Goal: Transaction & Acquisition: Purchase product/service

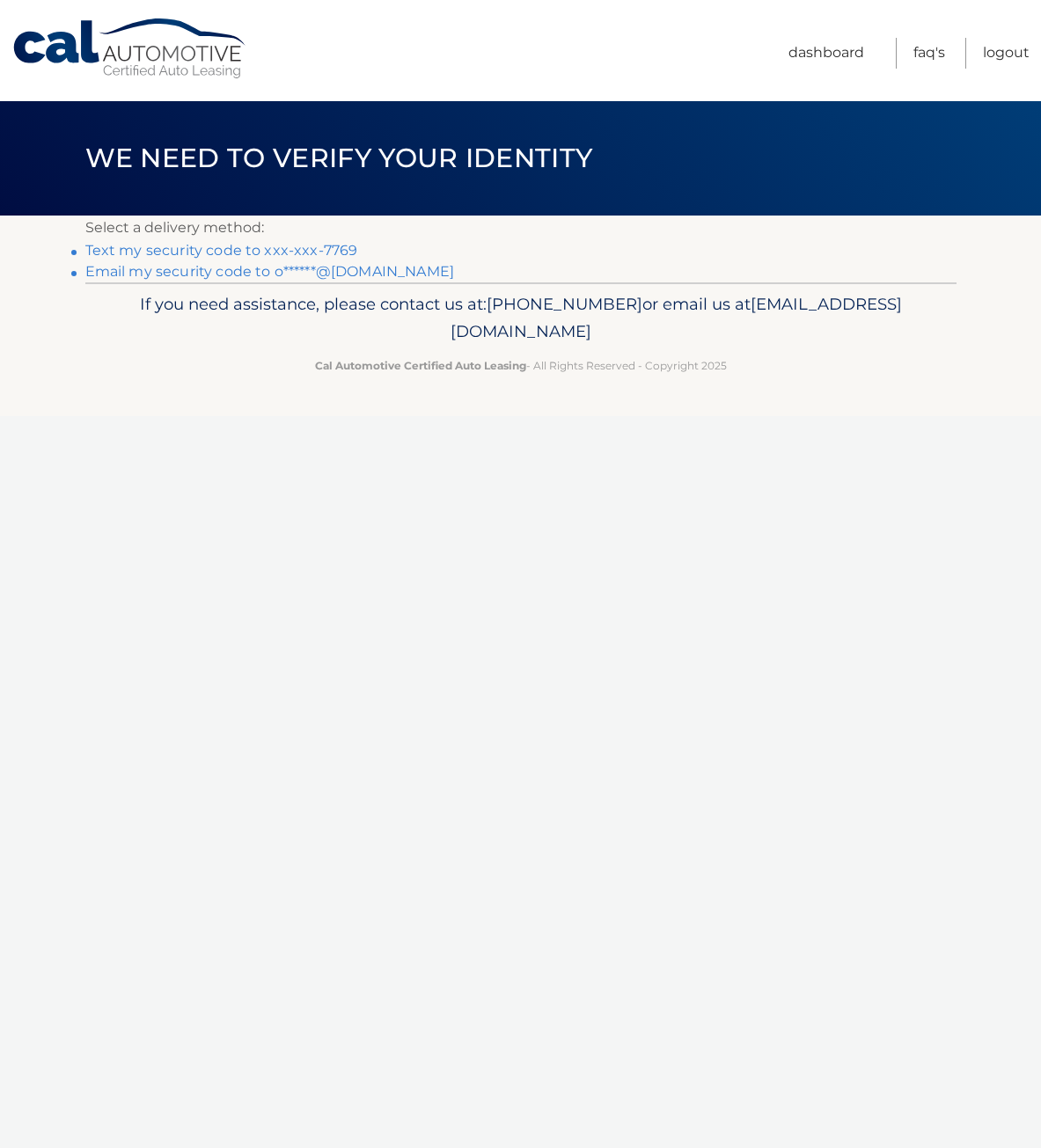
click at [327, 248] on link "Text my security code to xxx-xxx-7769" at bounding box center [221, 250] width 272 height 17
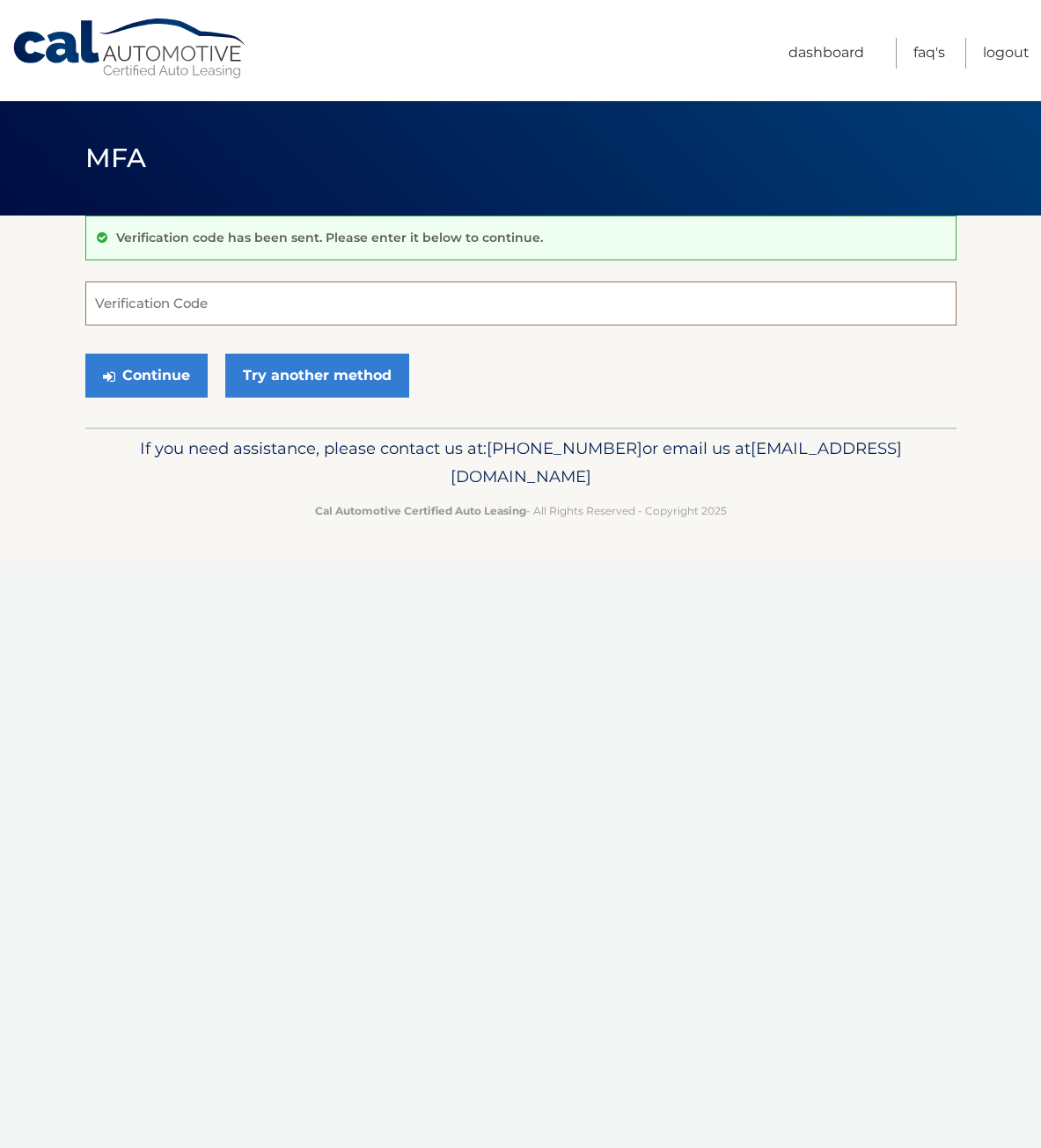
click at [176, 301] on input "Verification Code" at bounding box center [521, 303] width 871 height 44
type input "484838"
click at [147, 381] on button "Continue" at bounding box center [146, 376] width 122 height 44
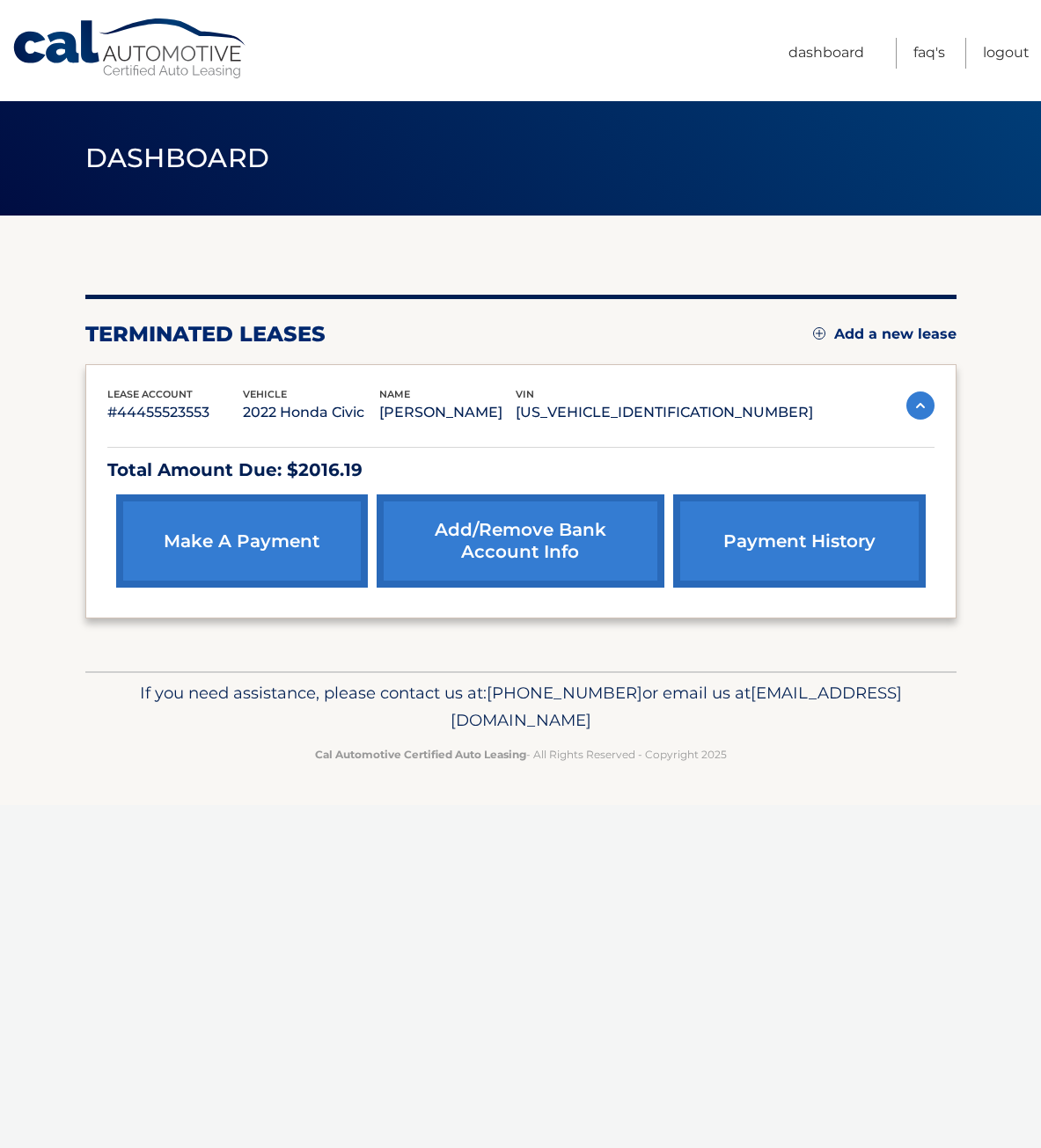
click at [289, 576] on link "make a payment" at bounding box center [242, 540] width 252 height 93
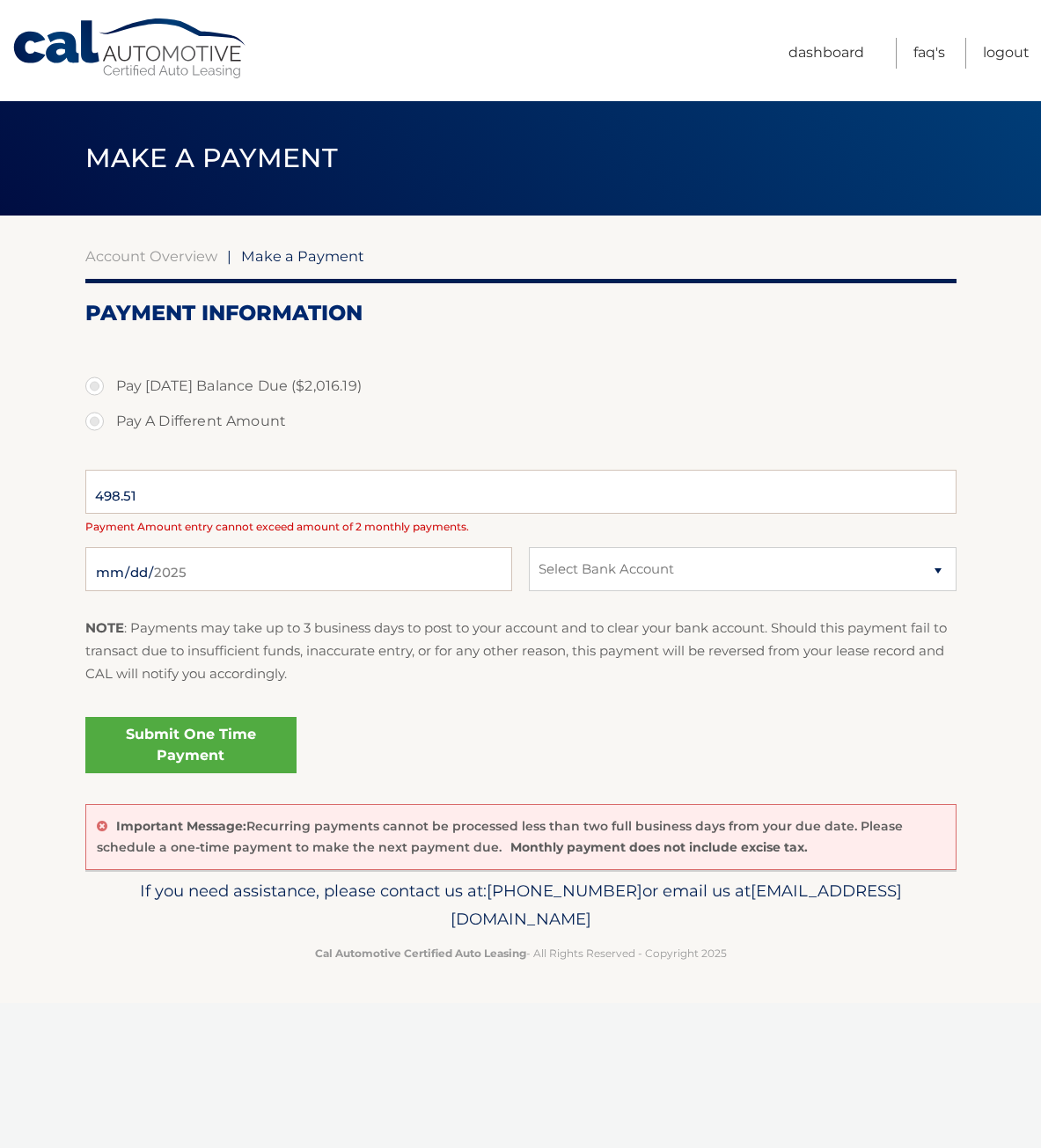
select select "ZDQ4MzQxODEtMjkxNC00N2UwLWJhOWQtYjQ0NzRjMTc0OWM1"
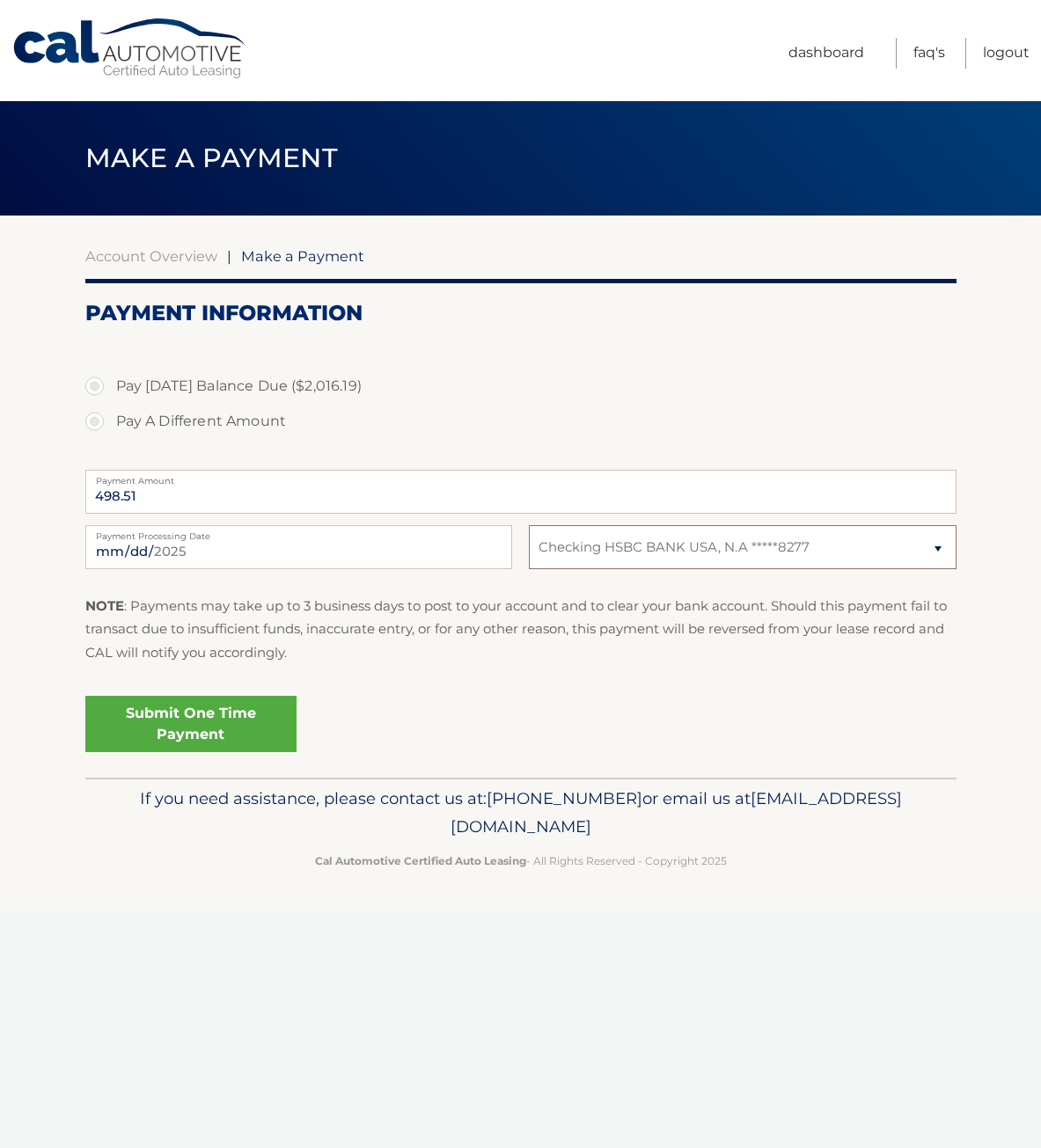
drag, startPoint x: 737, startPoint y: 544, endPoint x: 455, endPoint y: 617, distance: 291.3
click at [455, 617] on fieldset "Pay Today's Balance Due ($2,016.19) Pay A Different Amount 498.51 Payment Amoun…" at bounding box center [521, 557] width 871 height 440
select select
click at [529, 525] on select "Select Bank Account Checking HSBC BANK USA, N.A *****8277" at bounding box center [742, 547] width 427 height 44
drag, startPoint x: 603, startPoint y: 540, endPoint x: 446, endPoint y: 631, distance: 181.5
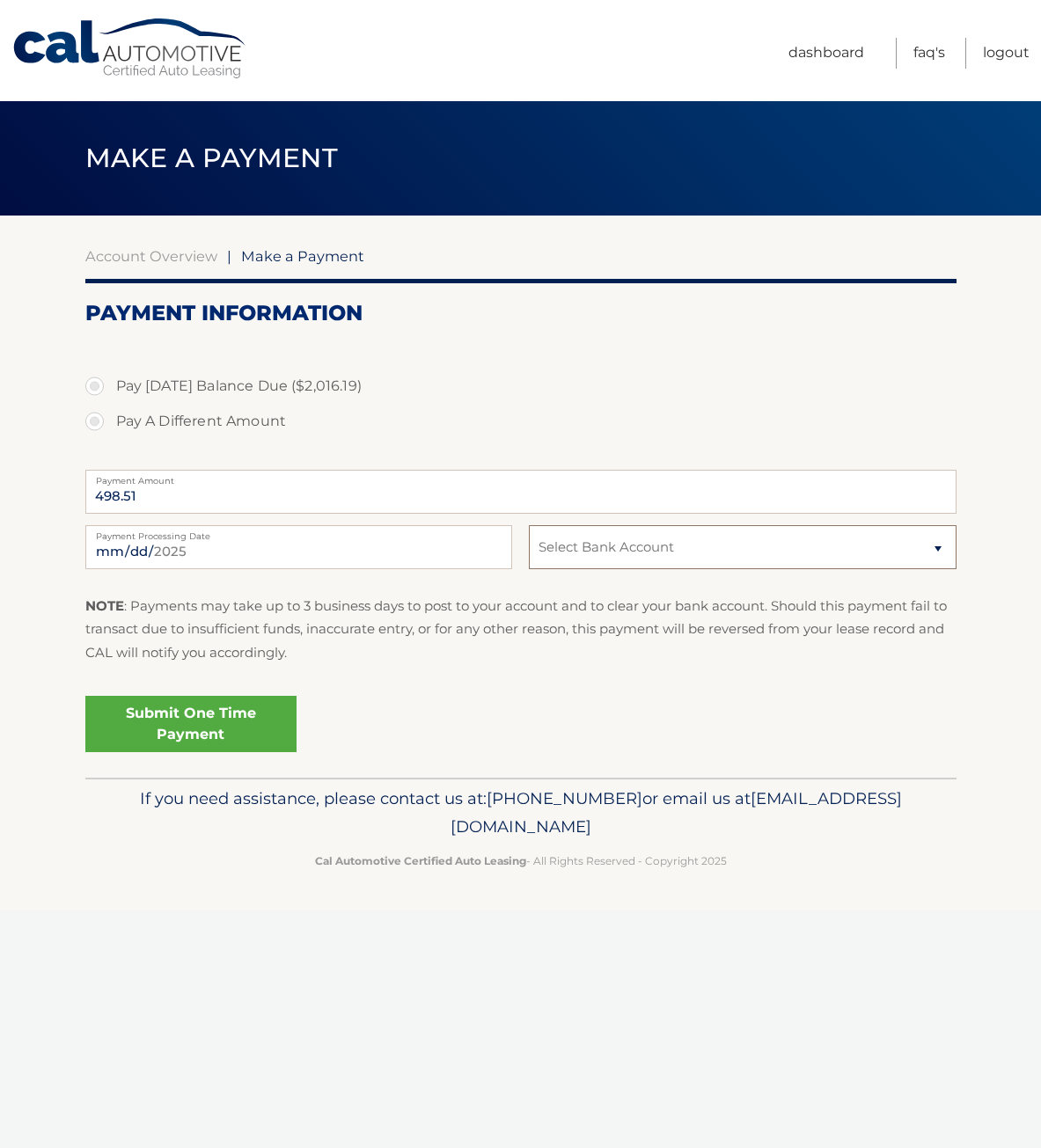
click at [446, 631] on fieldset "Pay Today's Balance Due ($2,016.19) Pay A Different Amount 498.51 Payment Amoun…" at bounding box center [521, 557] width 871 height 440
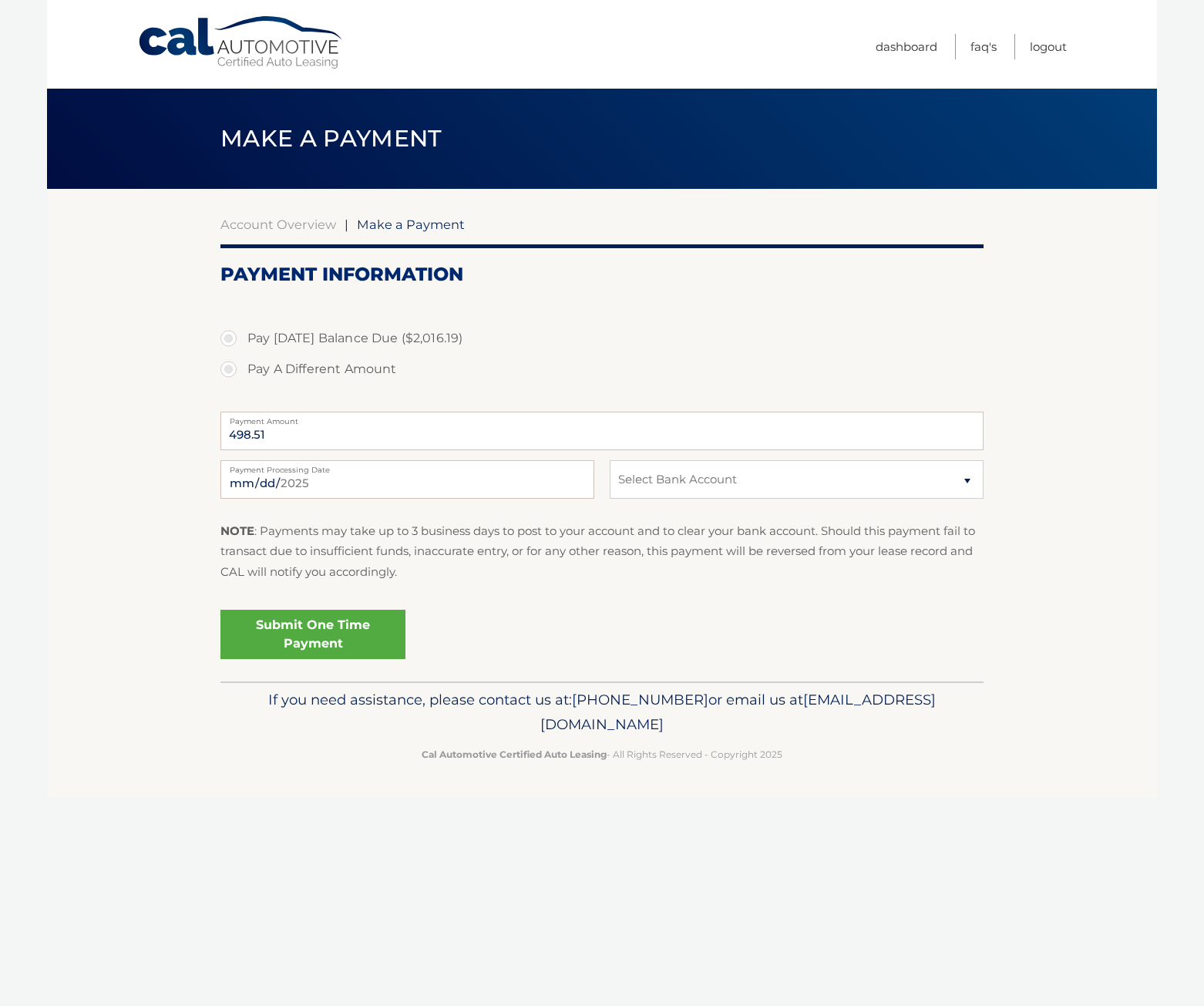
click at [231, 370] on label "Pay A Different Amount" at bounding box center [602, 369] width 763 height 31
click at [231, 370] on input "Pay A Different Amount" at bounding box center [235, 366] width 16 height 25
radio input "true"
click at [229, 337] on label "Pay Today's Balance Due ($2,016.19)" at bounding box center [602, 339] width 763 height 31
click at [229, 337] on input "Pay Today's Balance Due ($2,016.19)" at bounding box center [235, 336] width 16 height 25
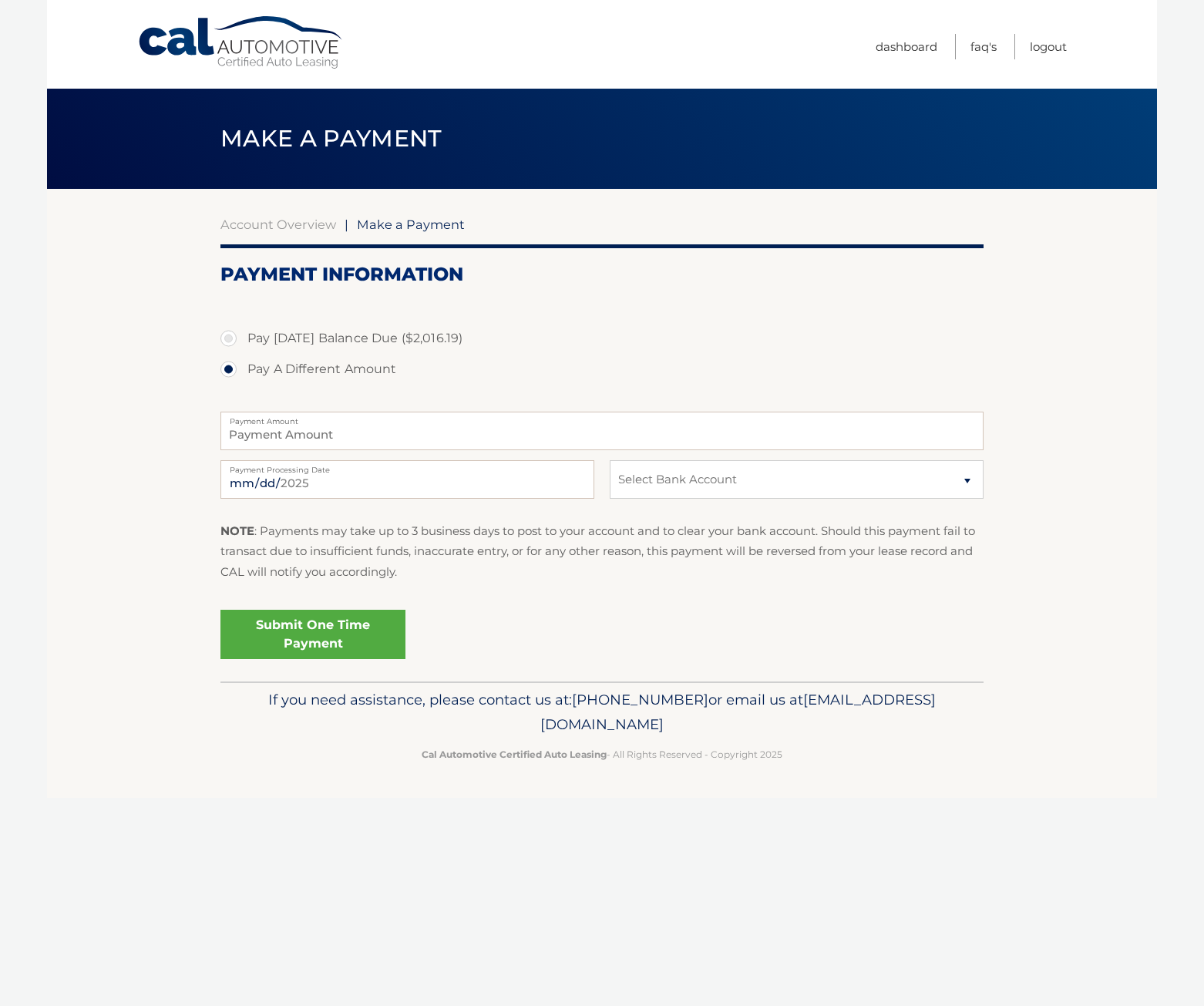
radio input "true"
type input "2016.19"
click at [909, 47] on link "Dashboard" at bounding box center [906, 47] width 61 height 26
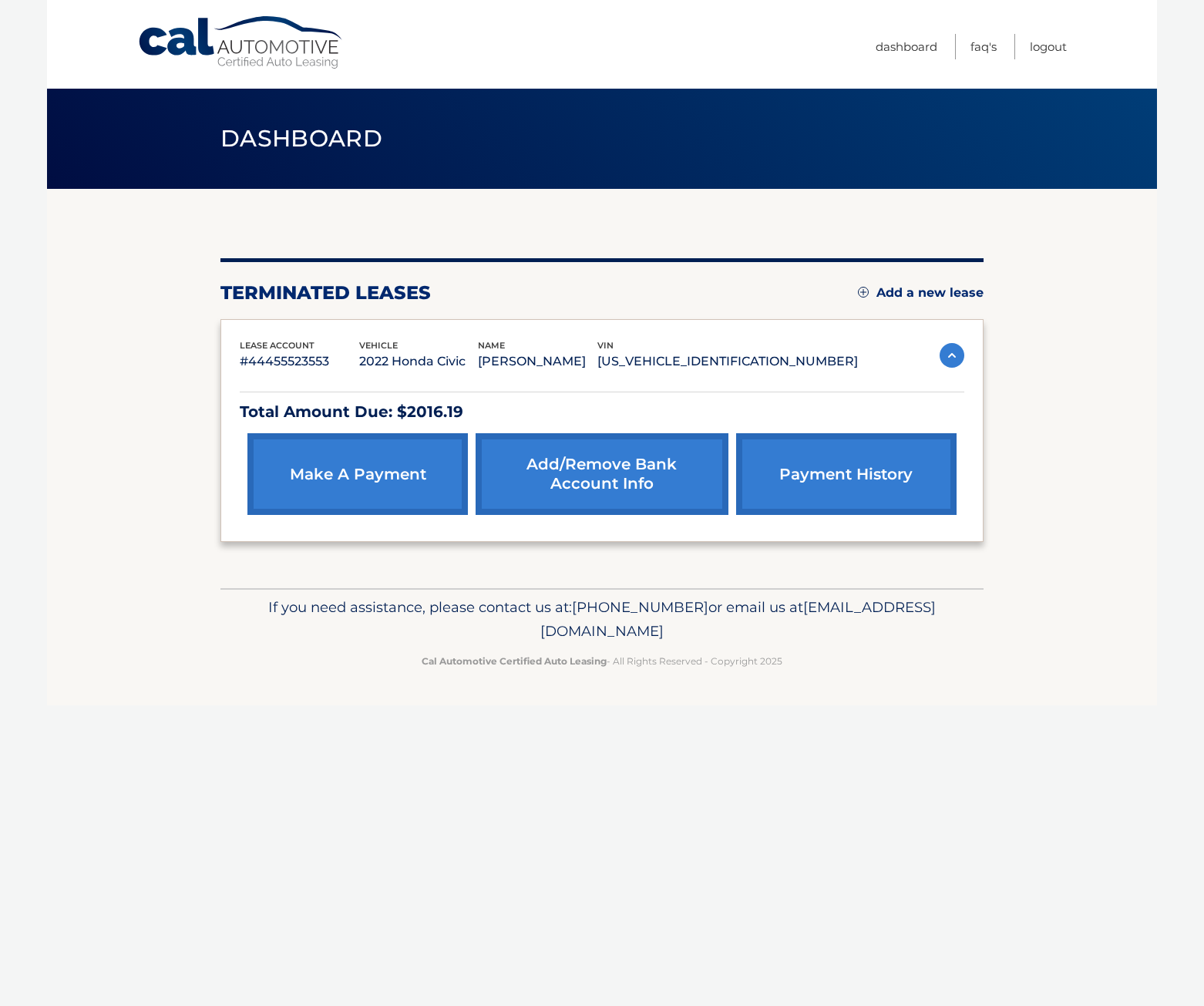
click at [610, 478] on link "Add/Remove bank account info" at bounding box center [602, 473] width 252 height 82
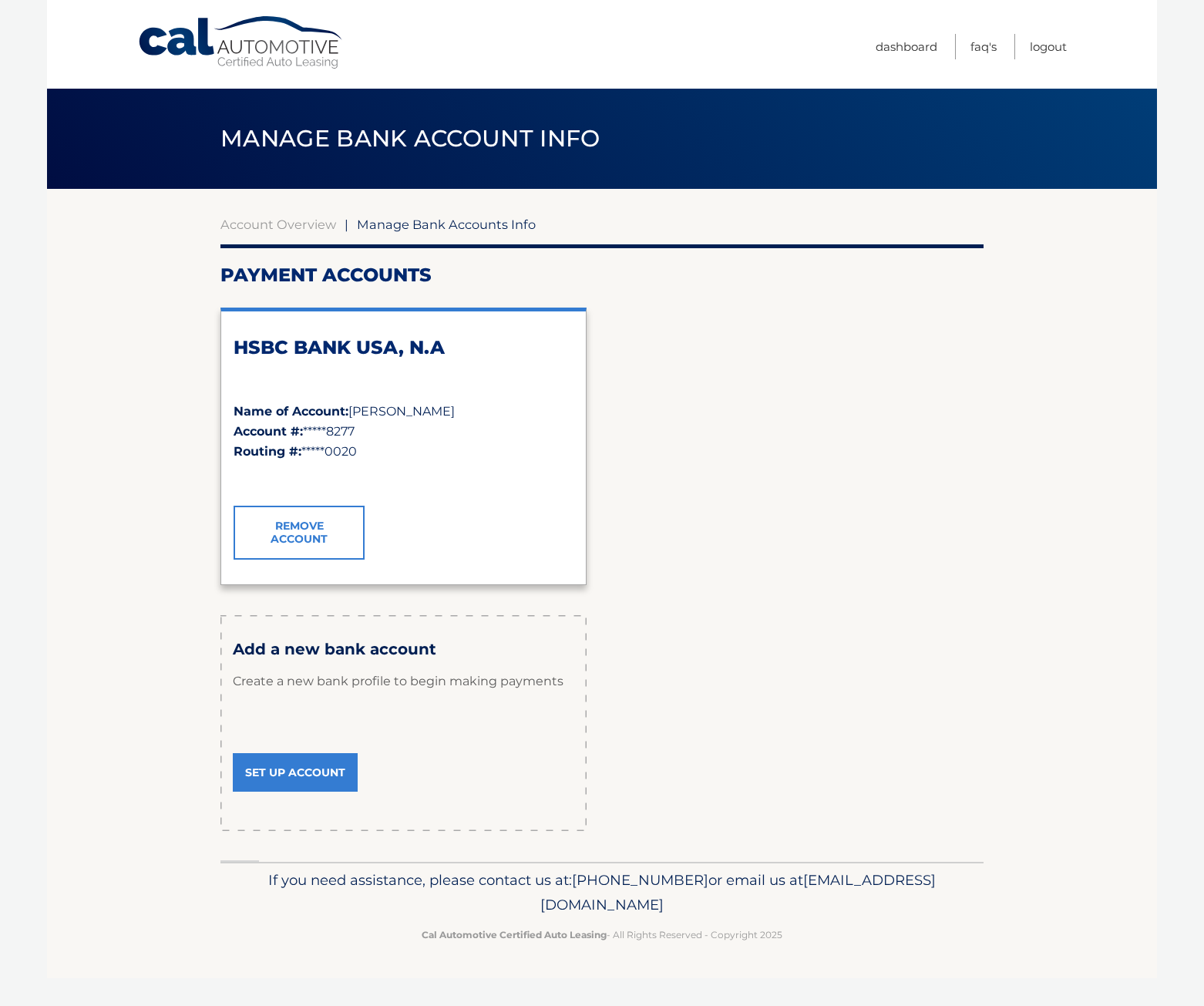
click at [302, 774] on link "Set Up Account" at bounding box center [295, 773] width 125 height 39
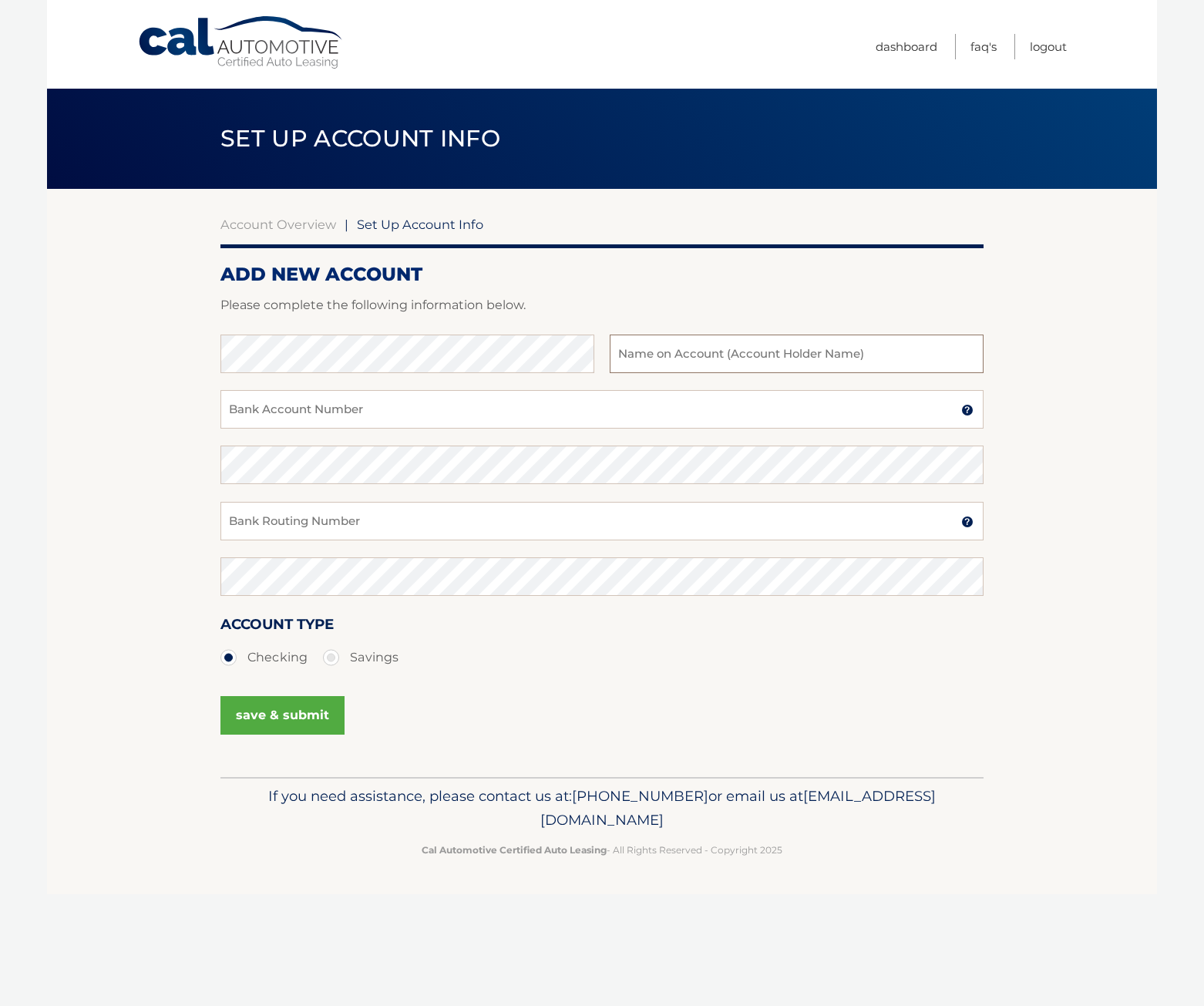
click at [675, 360] on input "text" at bounding box center [797, 354] width 374 height 39
type input "Osvaldo Doederlein"
click at [625, 417] on input "Bank Account Number" at bounding box center [602, 410] width 763 height 39
type input "780808926"
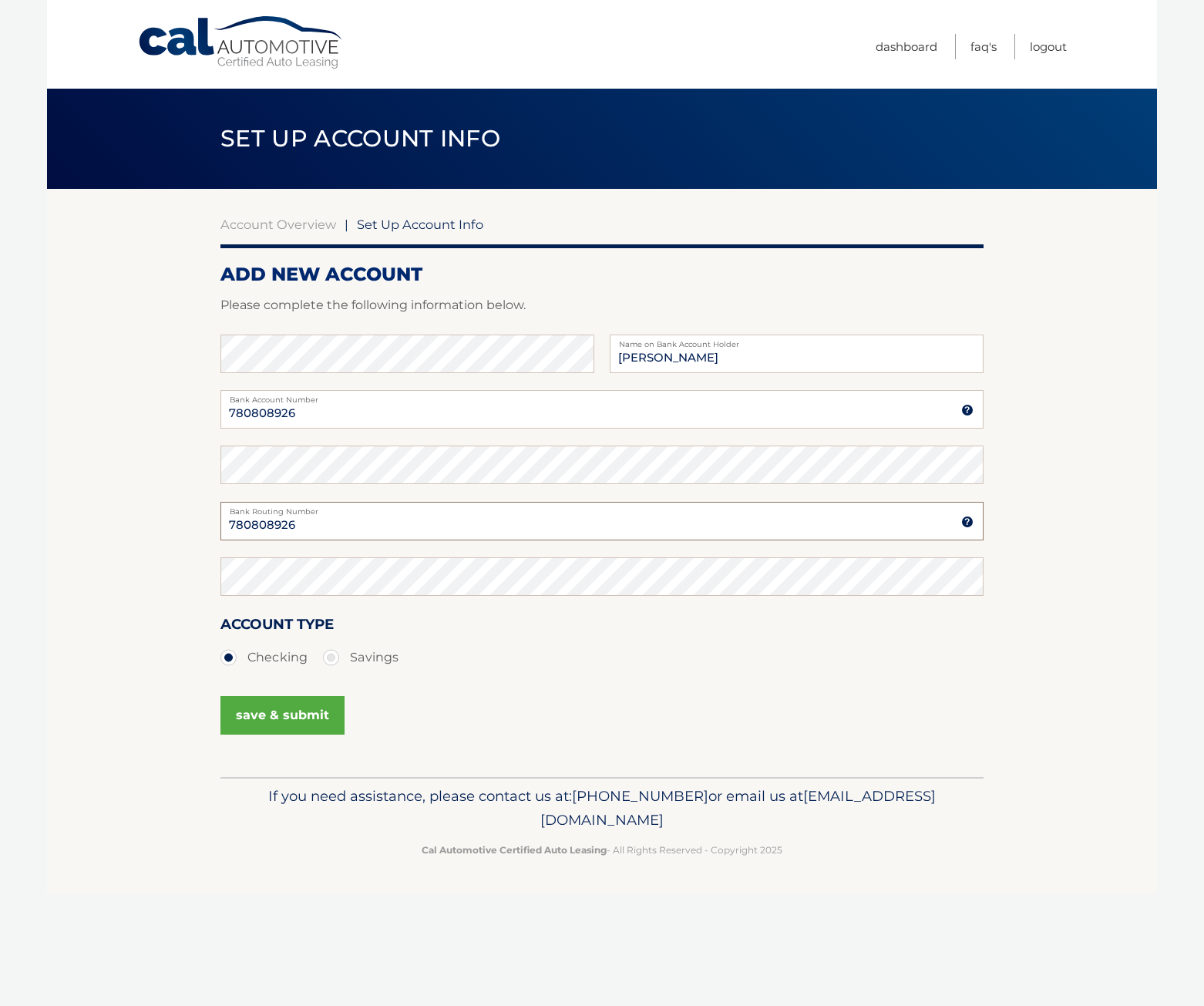
click at [267, 528] on input "780808926" at bounding box center [602, 522] width 763 height 39
click at [319, 517] on input "Bank Routing Number" at bounding box center [602, 522] width 763 height 39
type input "021202337"
click at [272, 721] on button "save & submit" at bounding box center [283, 716] width 124 height 39
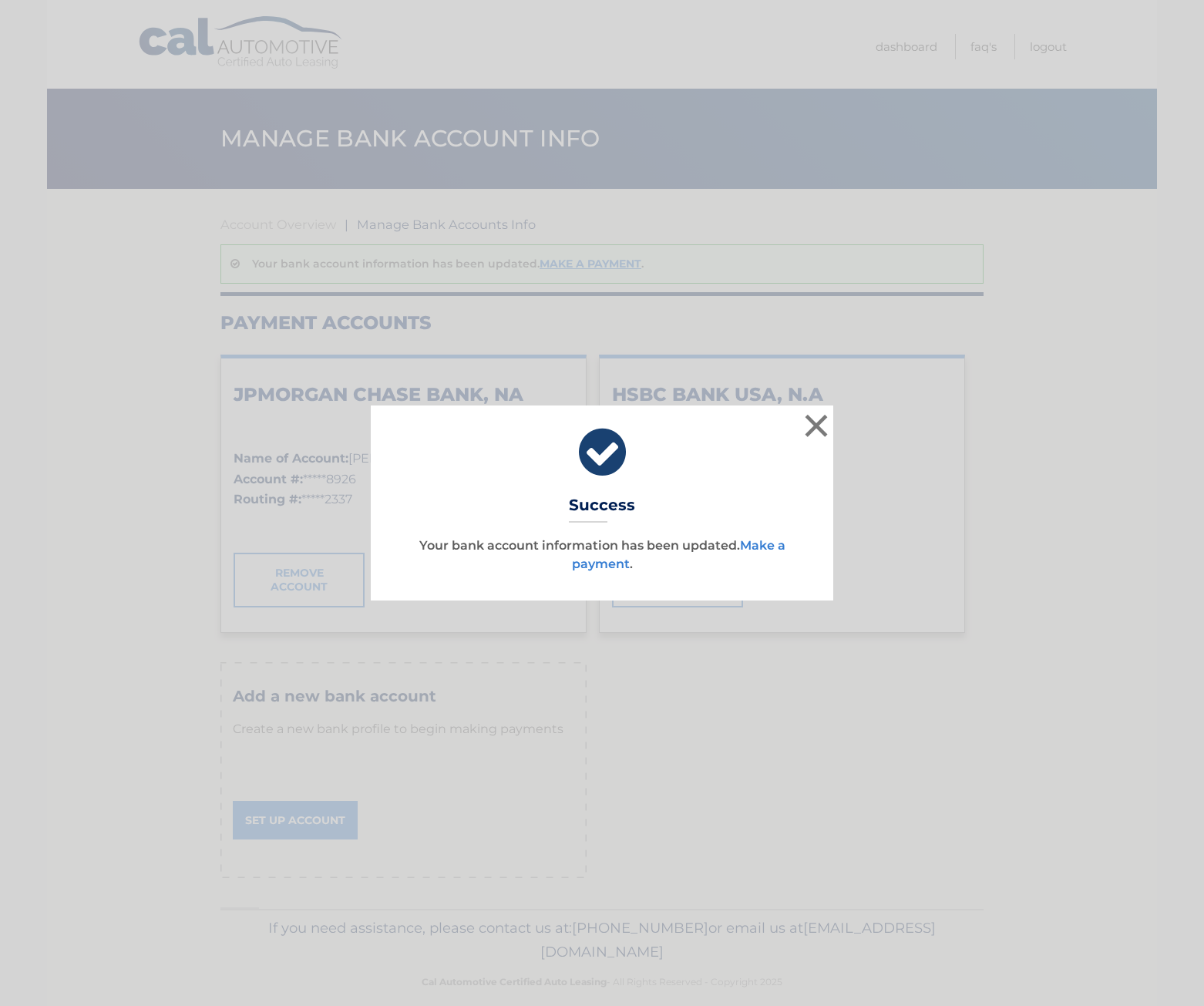
click at [762, 543] on link "Make a payment" at bounding box center [679, 554] width 214 height 33
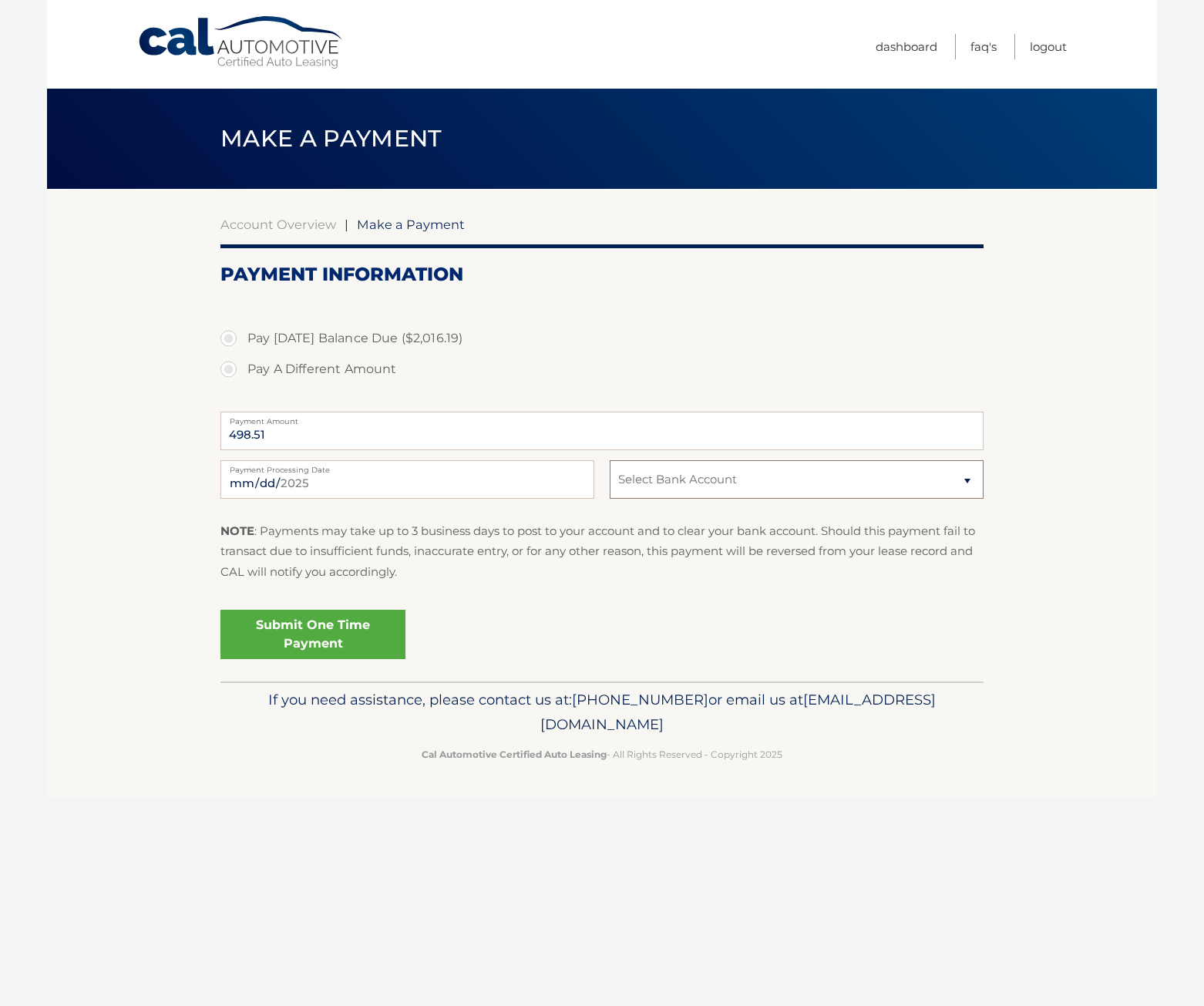
select select "YWZiZmM2NjItOTBjNi00NzNjLWIyNjEtYWRiNTE3ODg4ODc0"
click at [610, 460] on select "Select Bank Account Checking JPMORGAN CHASE BANK, NA *****8926 Checking HSBC BA…" at bounding box center [797, 480] width 374 height 39
click at [229, 341] on label "Pay [DATE] Balance Due ($2,016.19)" at bounding box center [602, 339] width 763 height 31
click at [229, 341] on input "Pay [DATE] Balance Due ($2,016.19)" at bounding box center [235, 336] width 16 height 25
radio input "true"
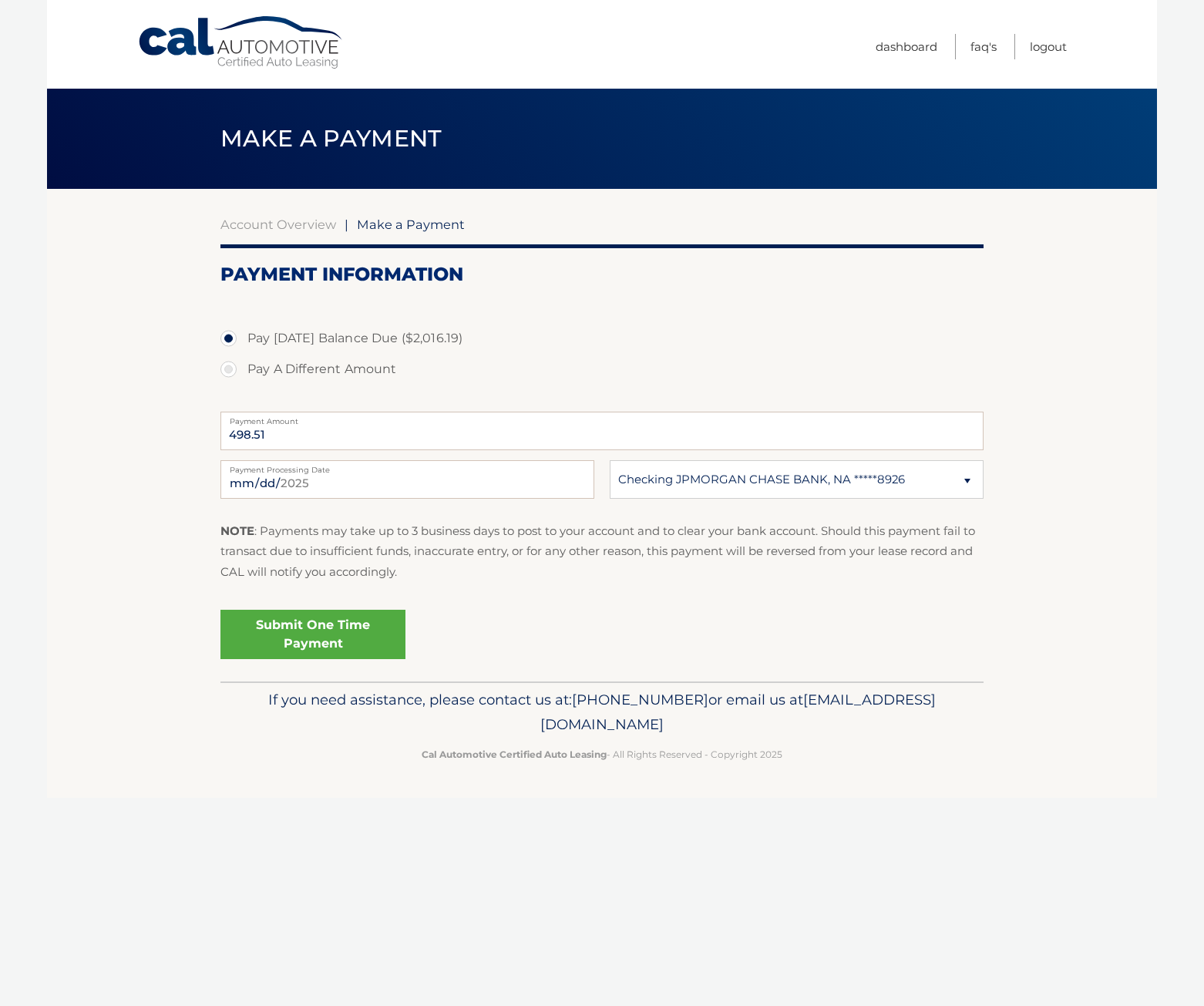
type input "2016.19"
click at [302, 637] on link "Submit One Time Payment" at bounding box center [313, 634] width 185 height 49
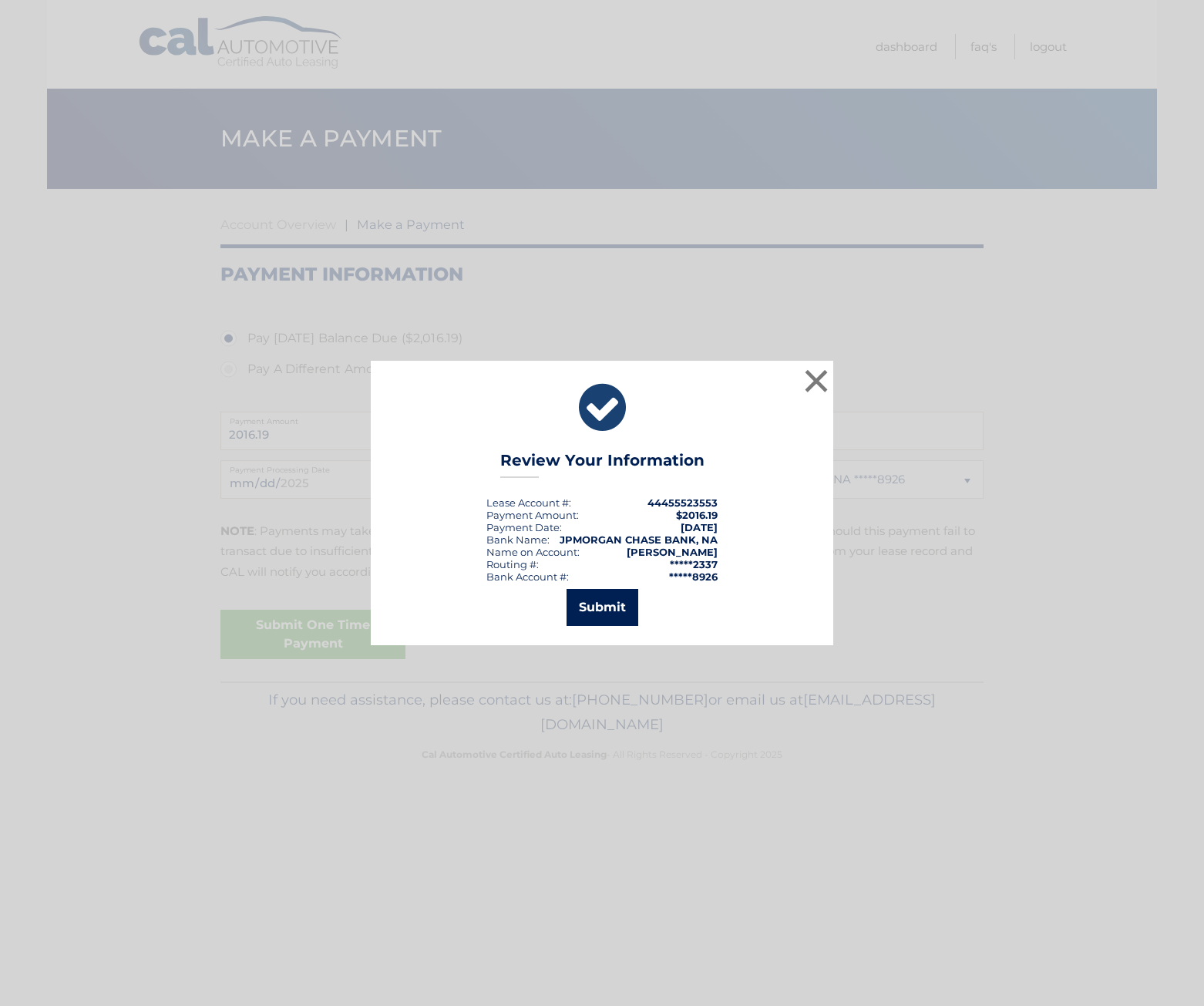
click at [594, 610] on button "Submit" at bounding box center [602, 608] width 72 height 37
